Goal: Information Seeking & Learning: Learn about a topic

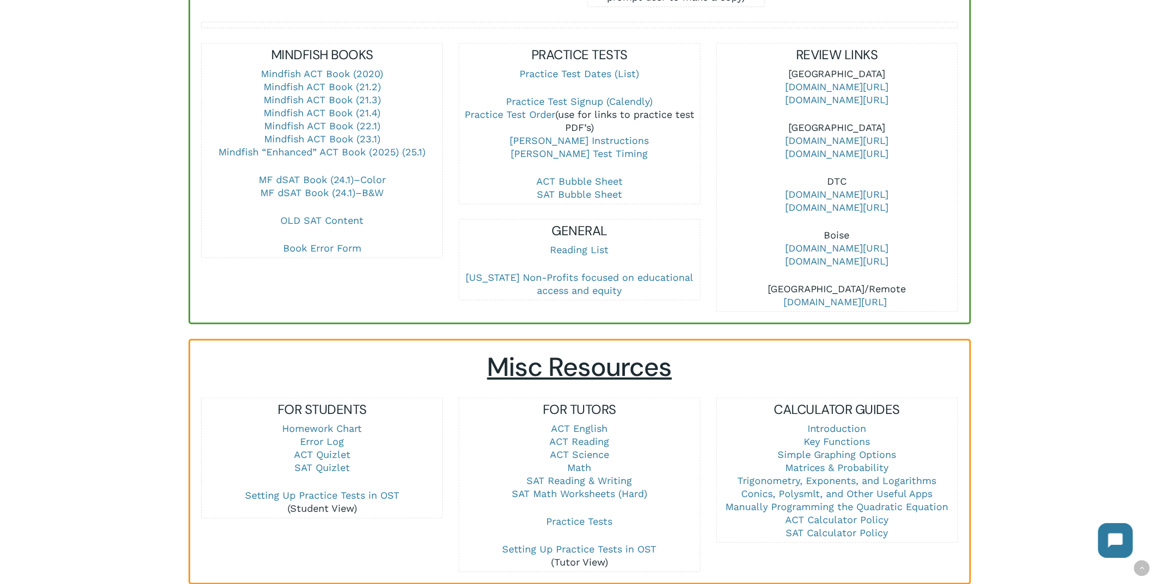
scroll to position [528, 0]
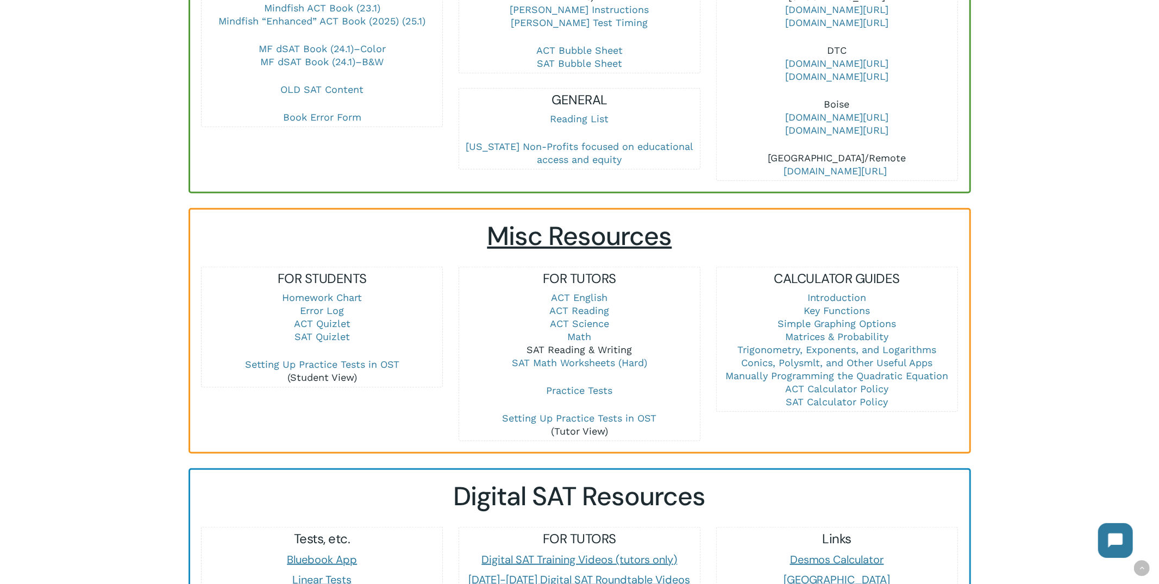
click at [607, 344] on link "SAT Reading & Writing" at bounding box center [578, 349] width 105 height 11
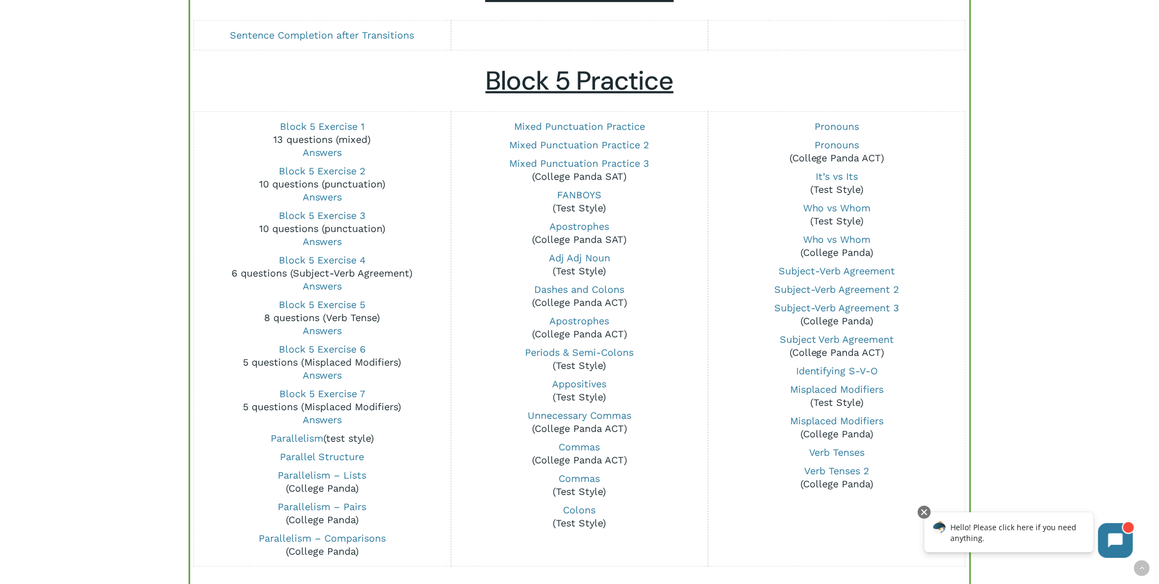
scroll to position [780, 0]
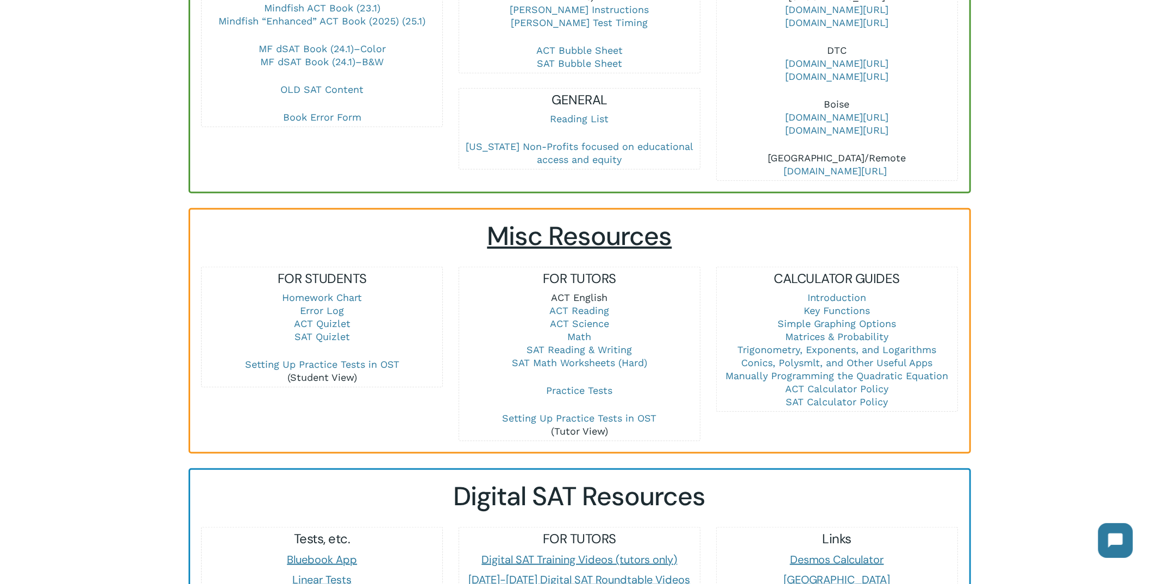
click at [583, 292] on link "ACT English" at bounding box center [579, 297] width 56 height 11
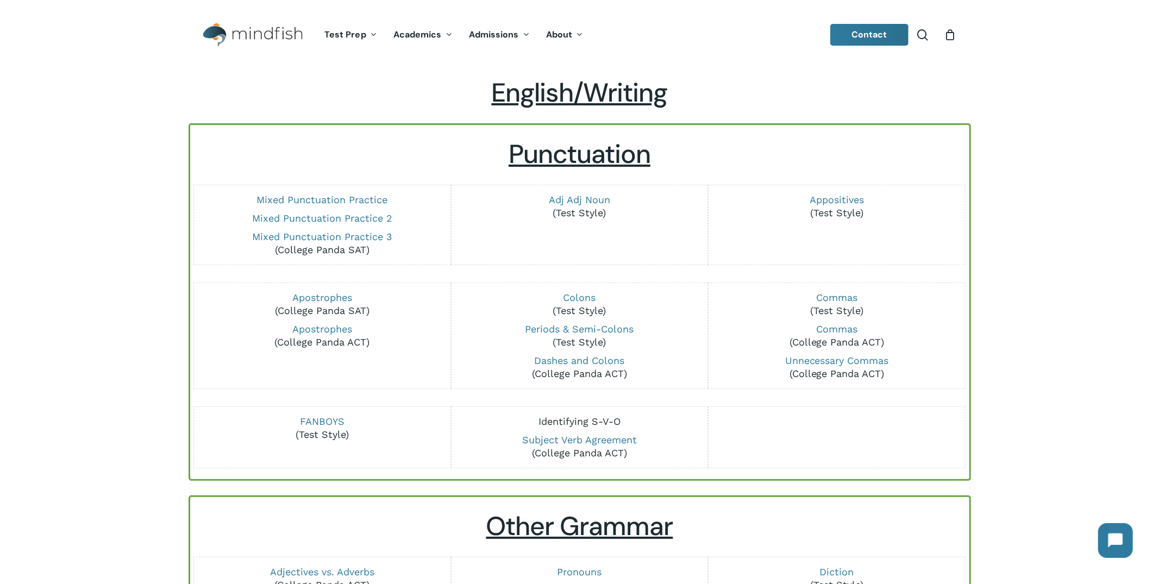
click at [597, 420] on link "Identifying S-V-O" at bounding box center [579, 421] width 82 height 11
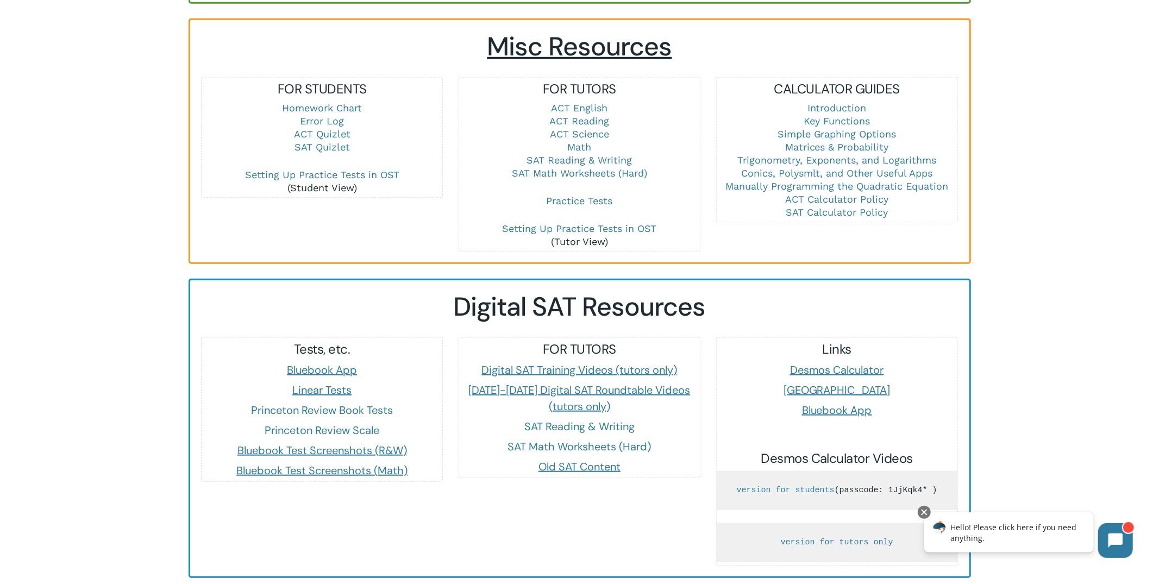
scroll to position [726, 0]
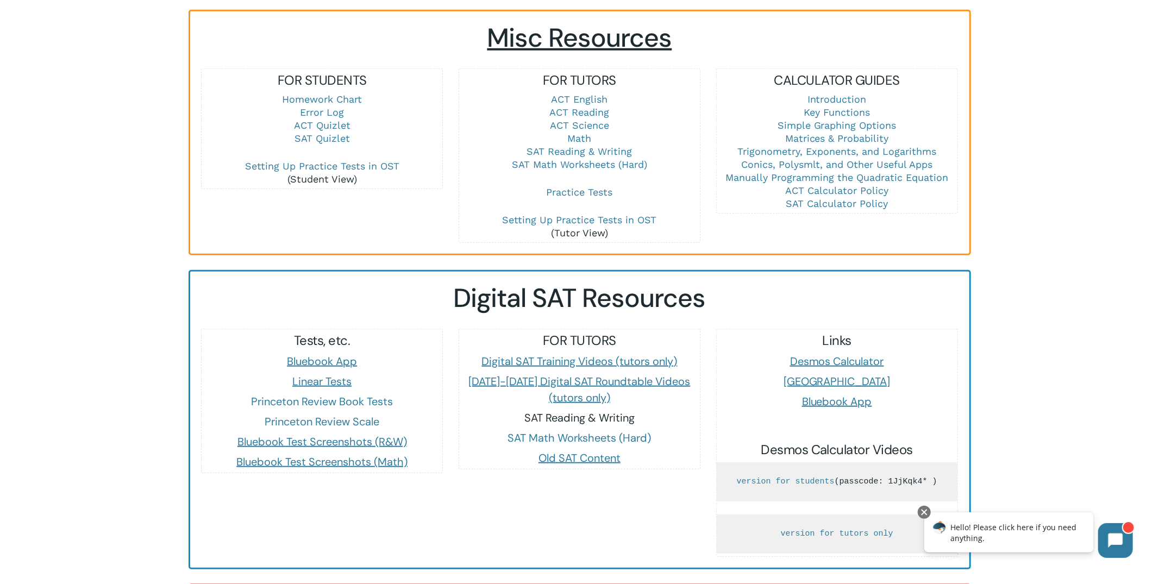
click at [614, 411] on link "SAT Reading & Writing" at bounding box center [579, 418] width 110 height 14
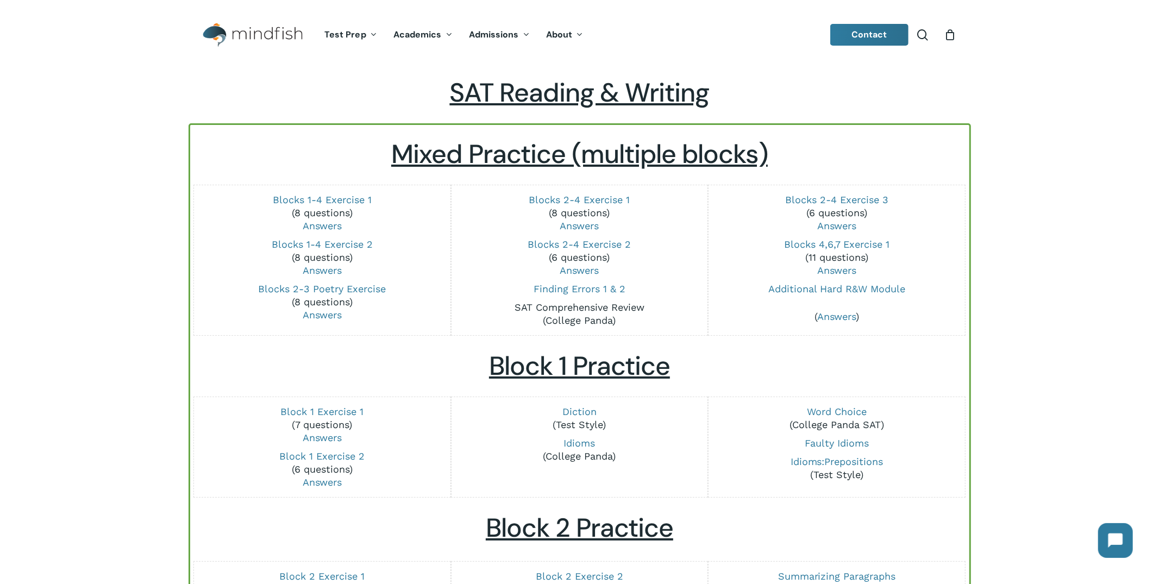
click at [615, 306] on link "SAT Comprehensive Review" at bounding box center [579, 306] width 130 height 11
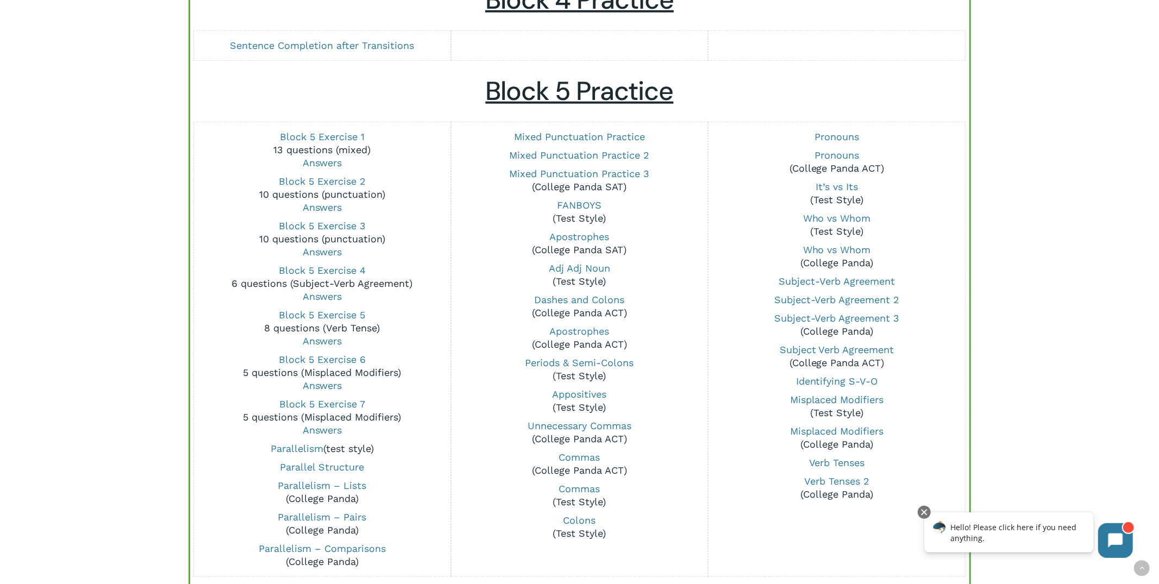
scroll to position [770, 0]
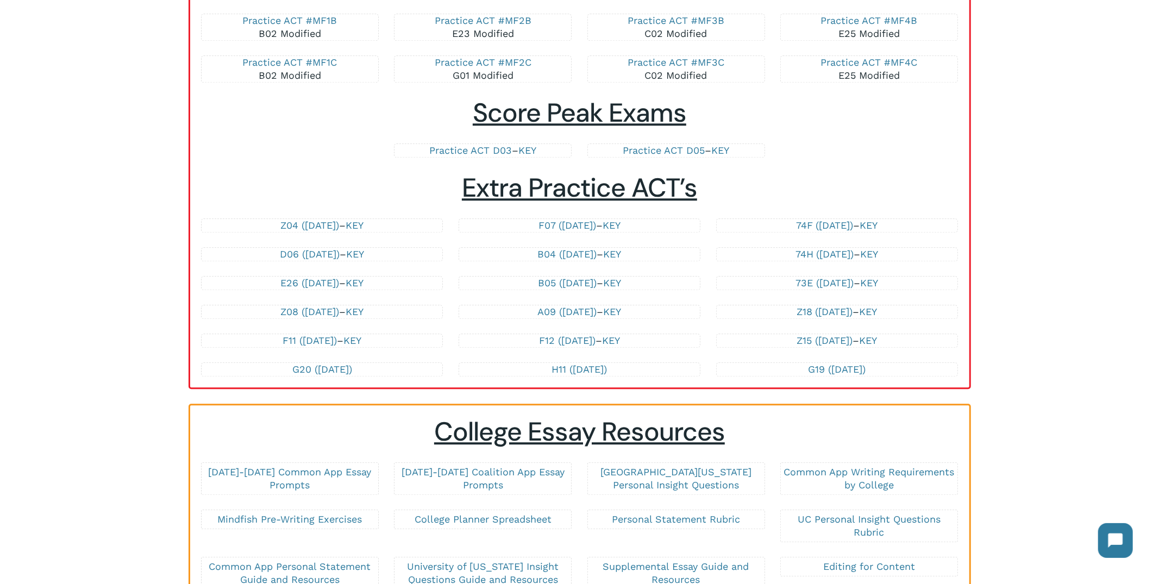
scroll to position [2526, 0]
